Goal: Check status: Check status

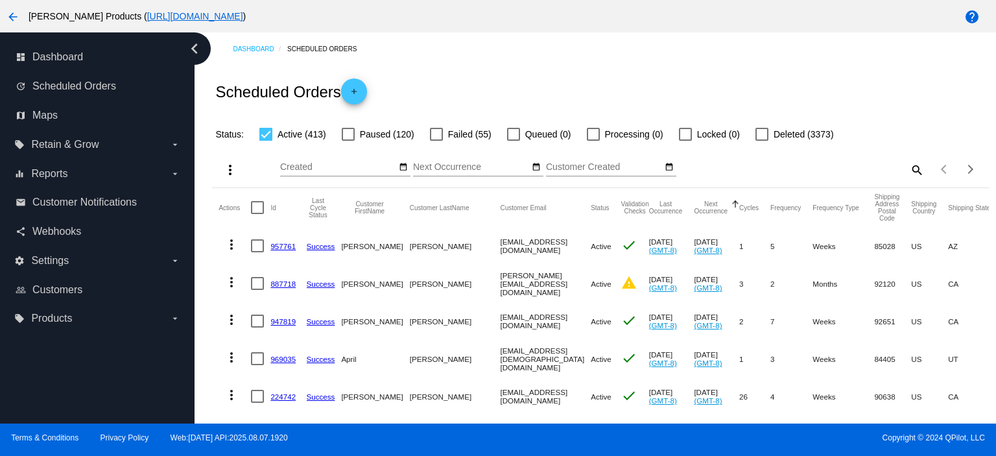
click at [278, 282] on link "887718" at bounding box center [282, 284] width 25 height 8
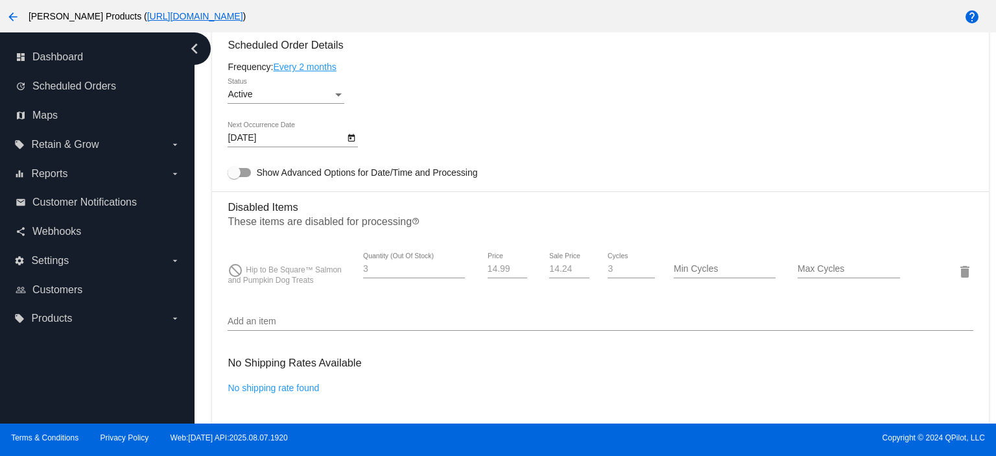
scroll to position [519, 0]
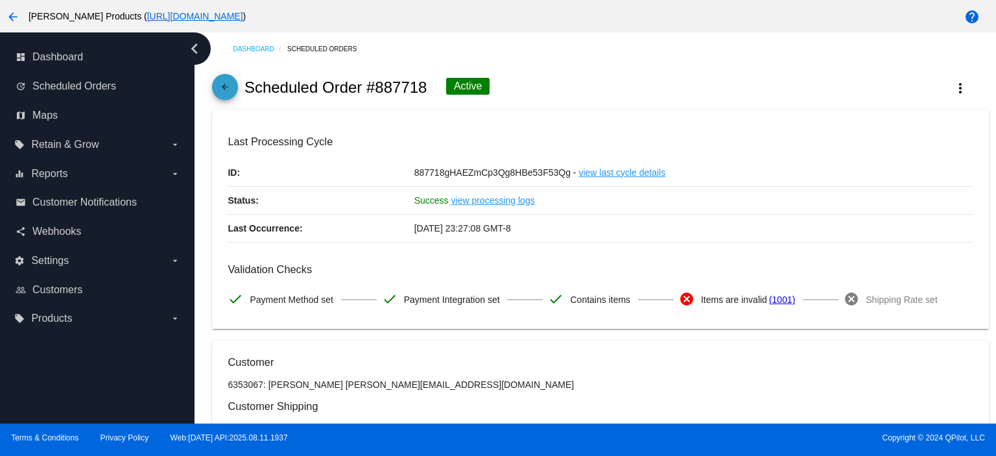
click at [230, 87] on mat-icon "arrow_back" at bounding box center [225, 90] width 16 height 16
